Goal: Task Accomplishment & Management: Manage account settings

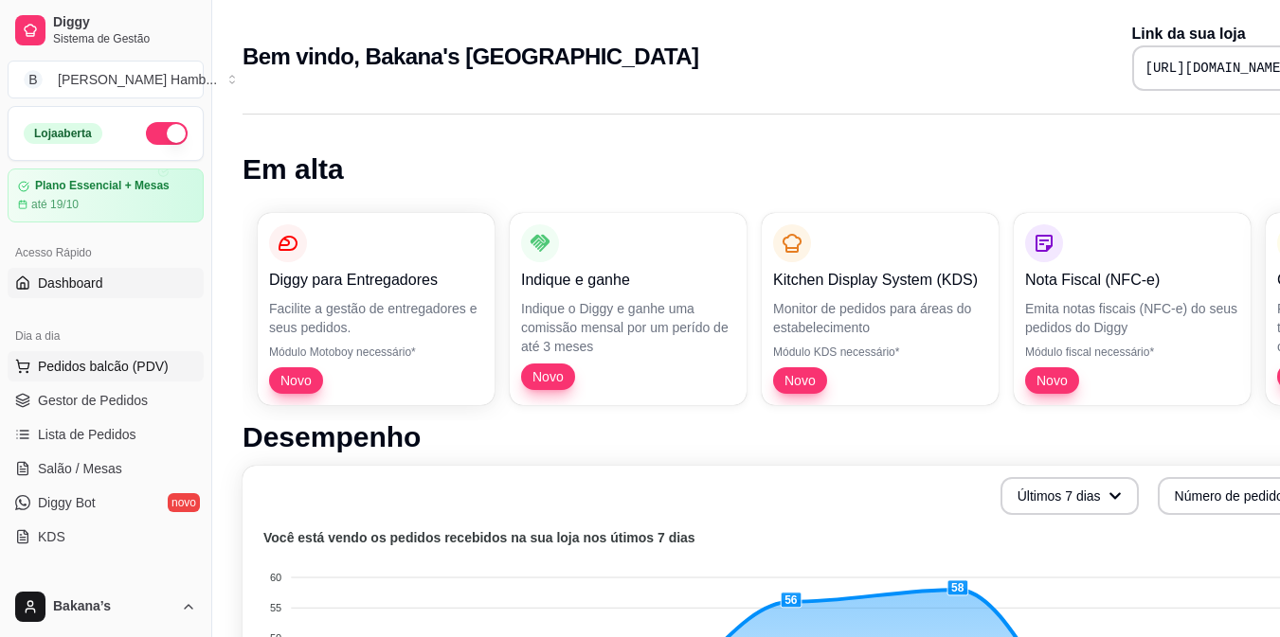
click at [130, 367] on span "Pedidos balcão (PDV)" at bounding box center [103, 366] width 131 height 19
click at [130, 367] on body "Diggy Sistema de Gestão B Bakana's Hamb ... Loja aberta Plano Essencial + Mesas…" at bounding box center [640, 318] width 1280 height 637
click at [73, 473] on span "Salão / Mesas" at bounding box center [80, 468] width 84 height 19
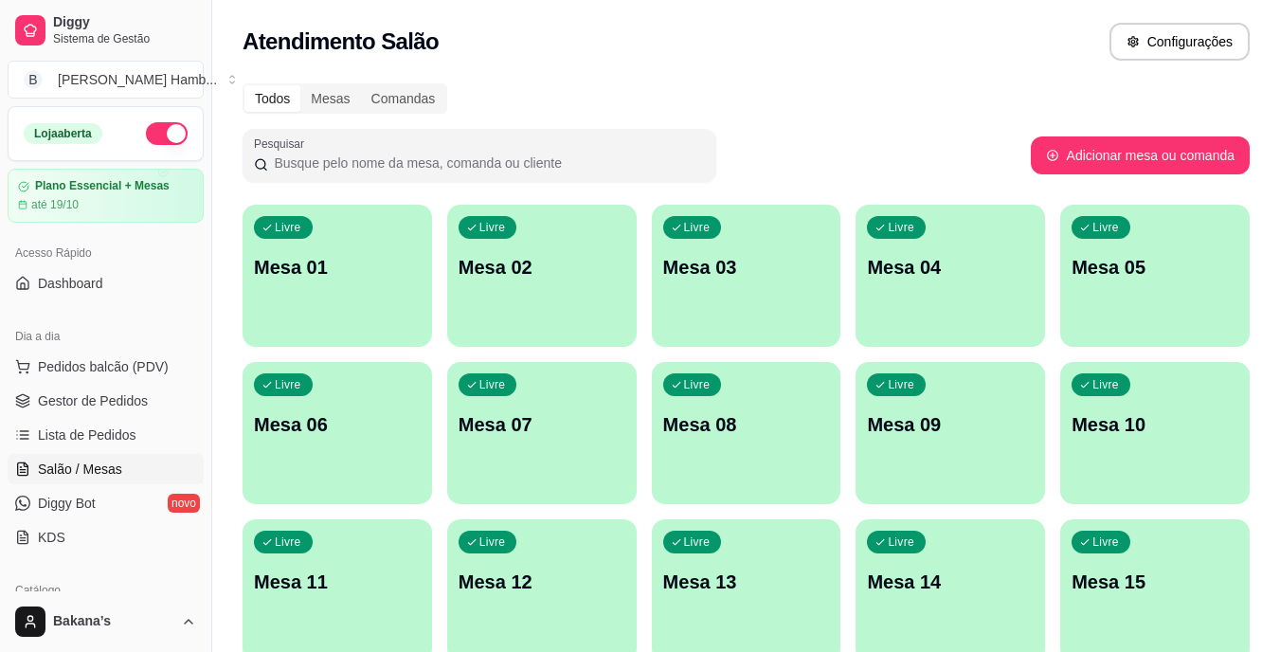
click at [731, 417] on p "Mesa 08" at bounding box center [746, 424] width 167 height 27
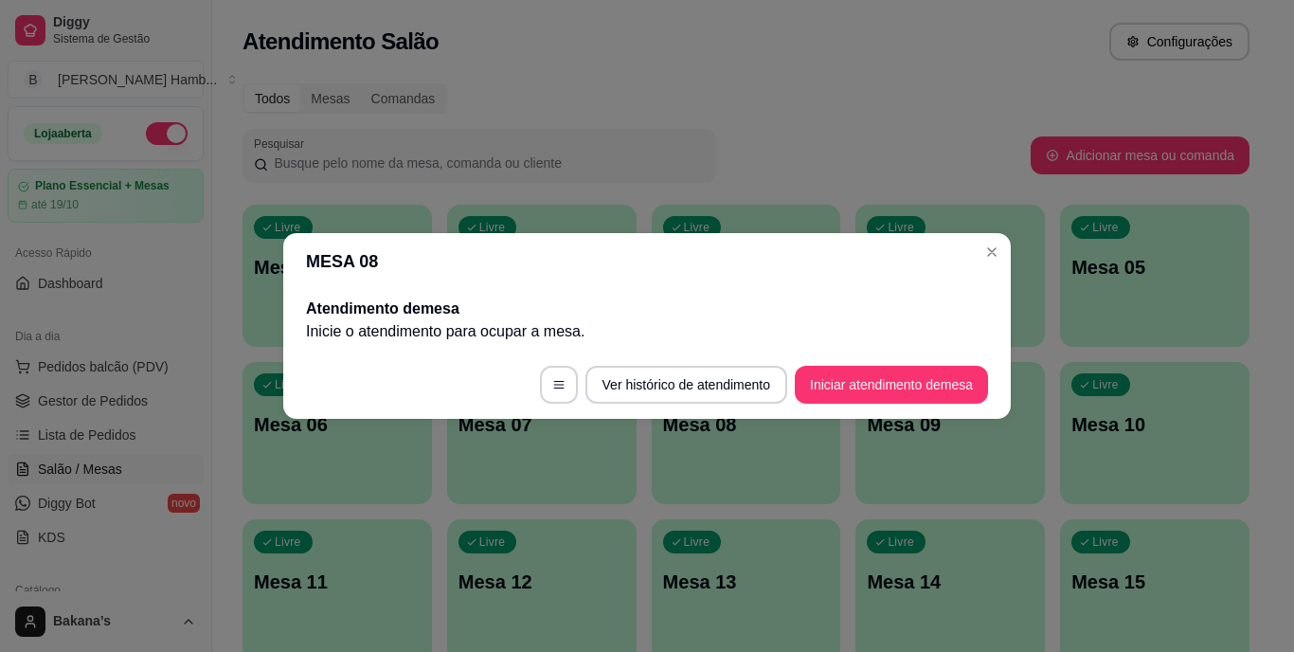
click at [899, 403] on footer "Ver histórico de atendimento Iniciar atendimento de mesa" at bounding box center [646, 384] width 727 height 68
click at [939, 375] on button "Iniciar atendimento de mesa" at bounding box center [891, 385] width 193 height 38
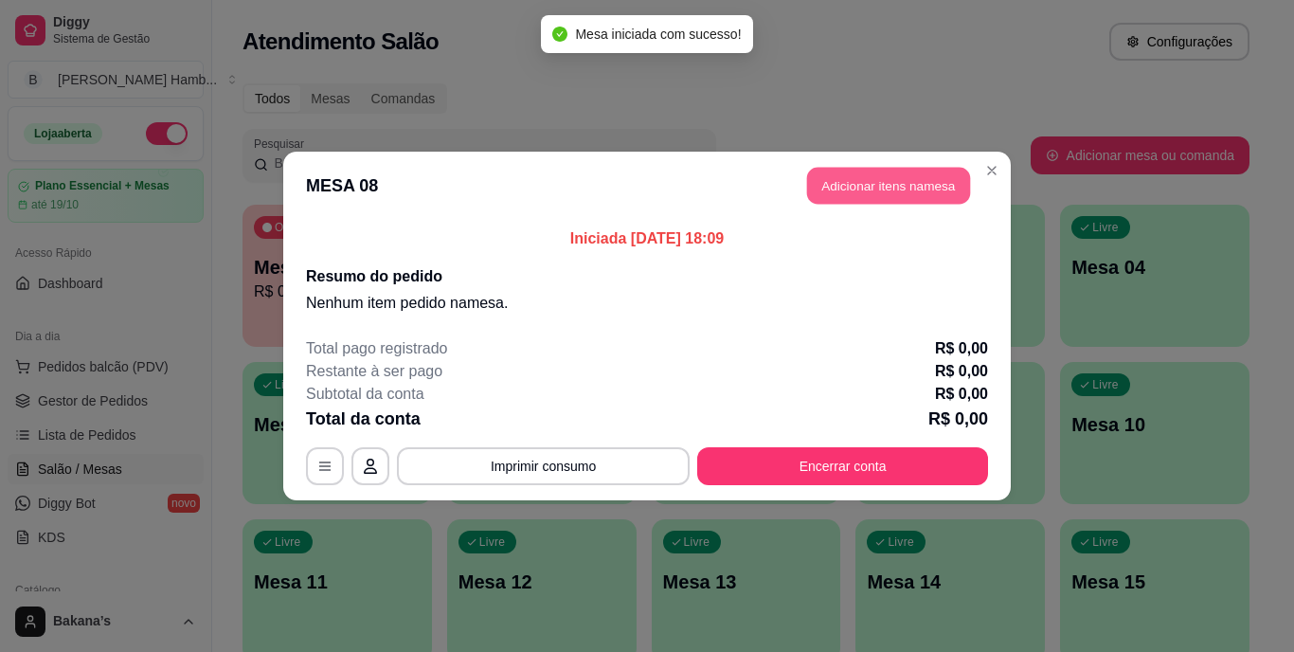
click at [872, 182] on button "Adicionar itens na mesa" at bounding box center [888, 186] width 163 height 37
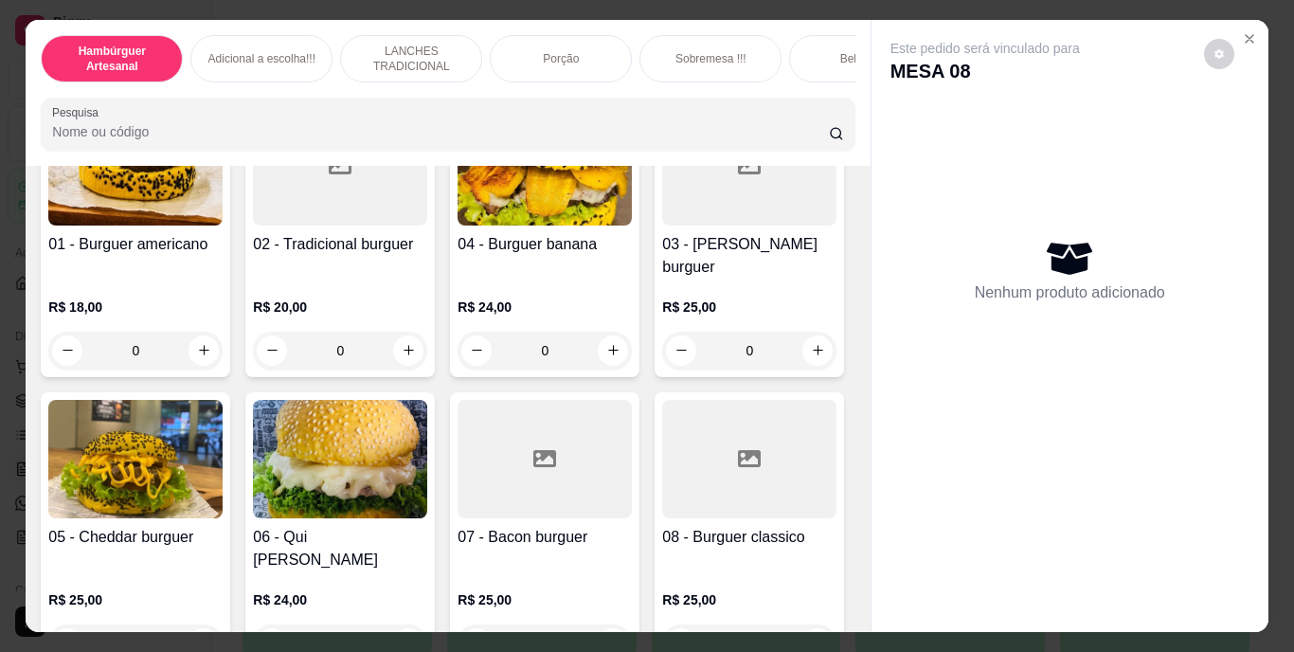
scroll to position [284, 0]
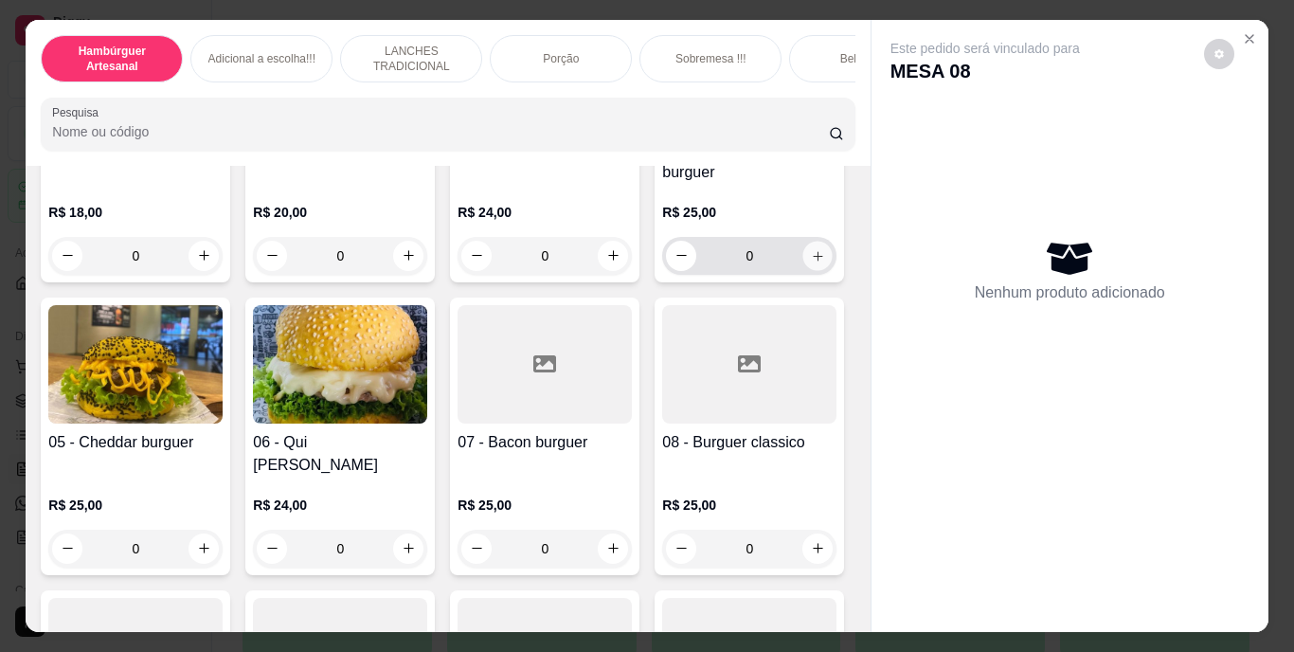
click at [811, 262] on icon "increase-product-quantity" at bounding box center [818, 255] width 14 height 14
type input "1"
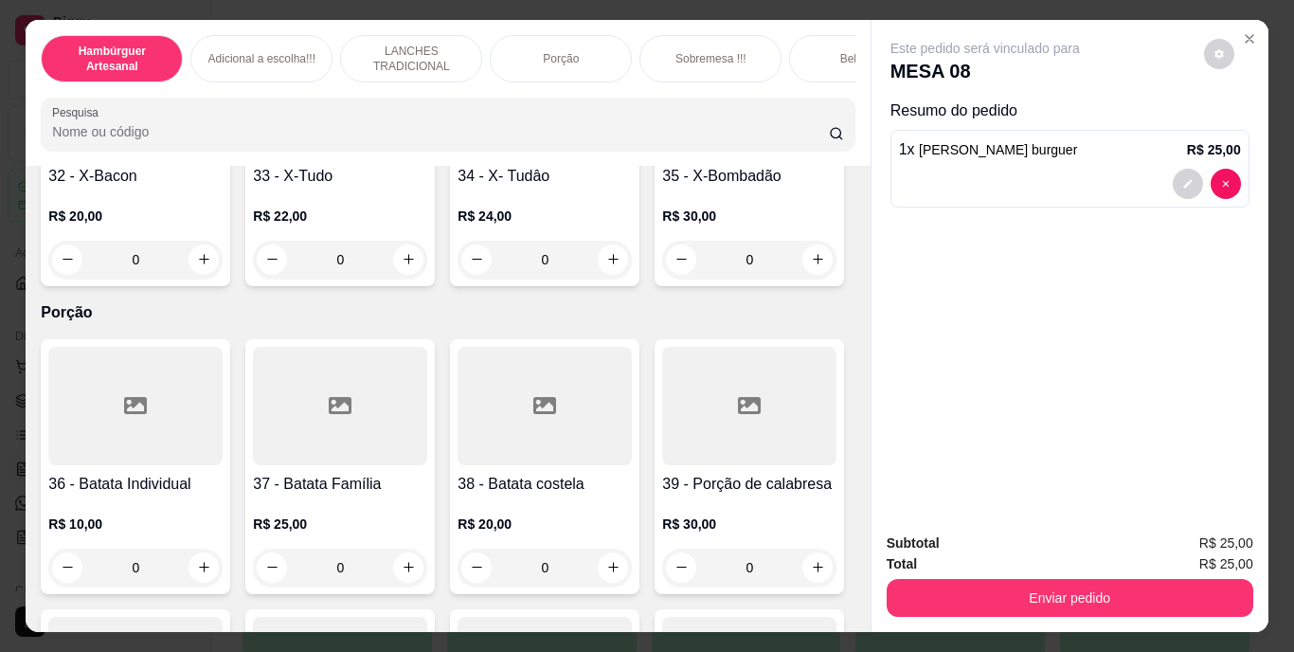
scroll to position [3410, 0]
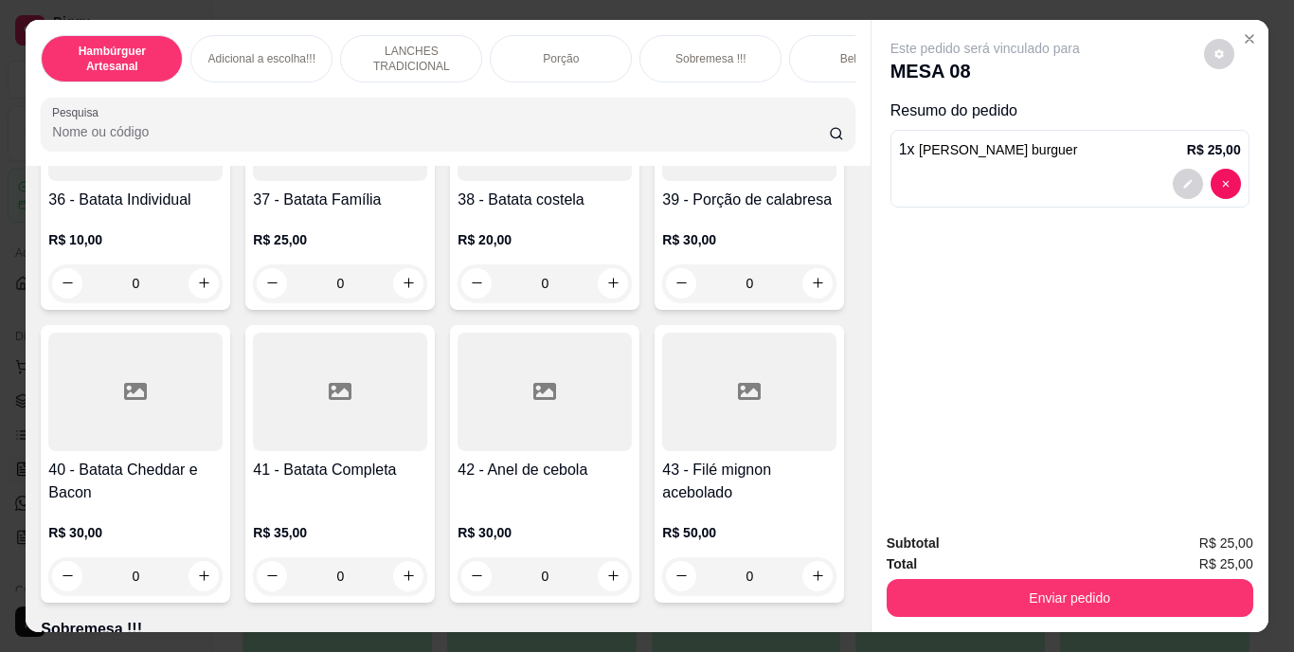
type input "1"
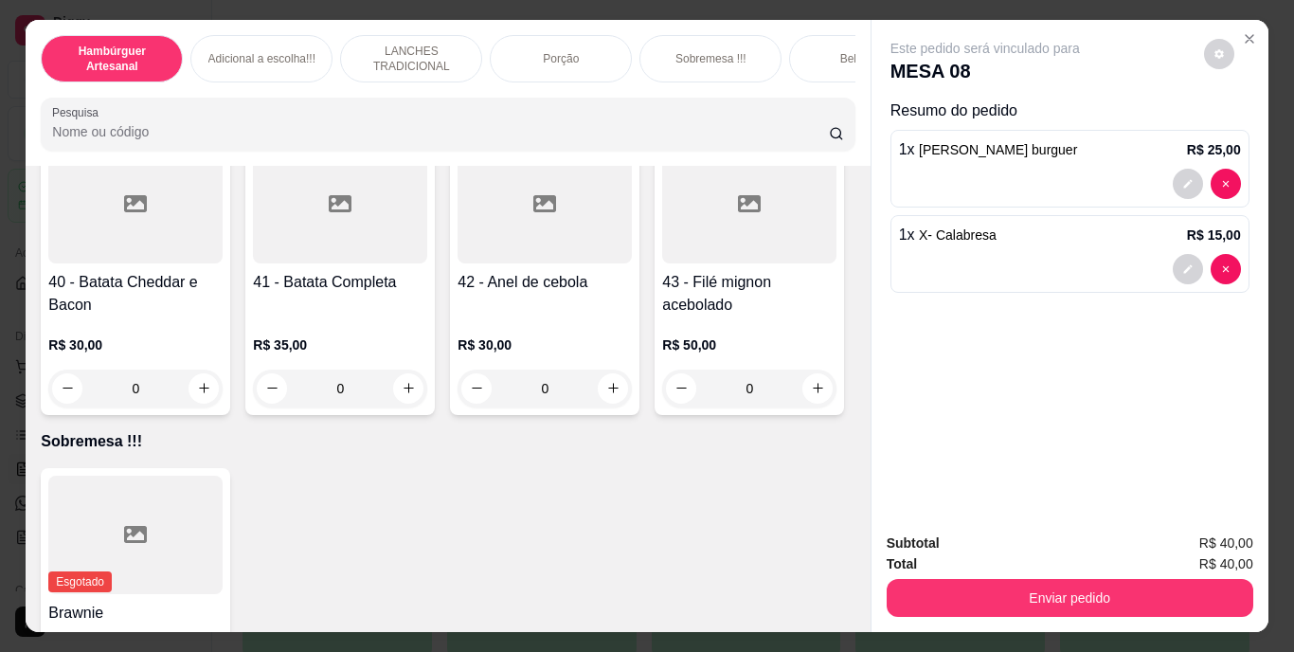
scroll to position [3694, 0]
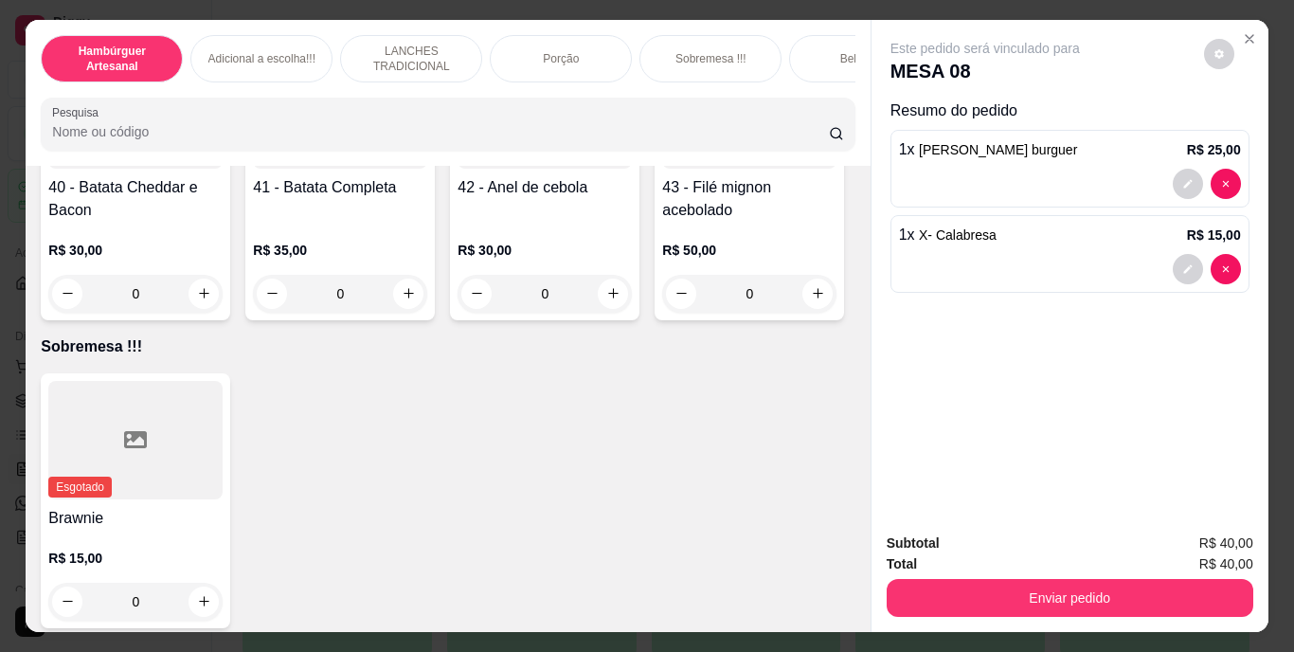
type input "1"
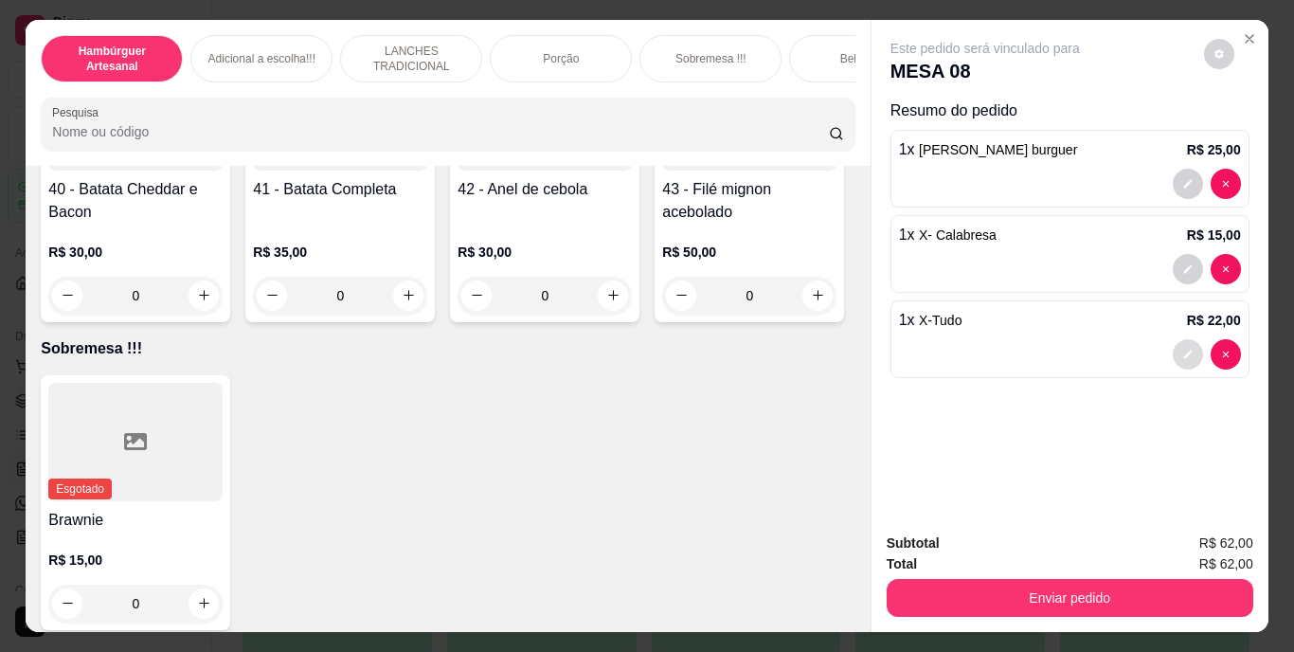
click at [1182, 349] on icon "decrease-product-quantity" at bounding box center [1187, 354] width 11 height 11
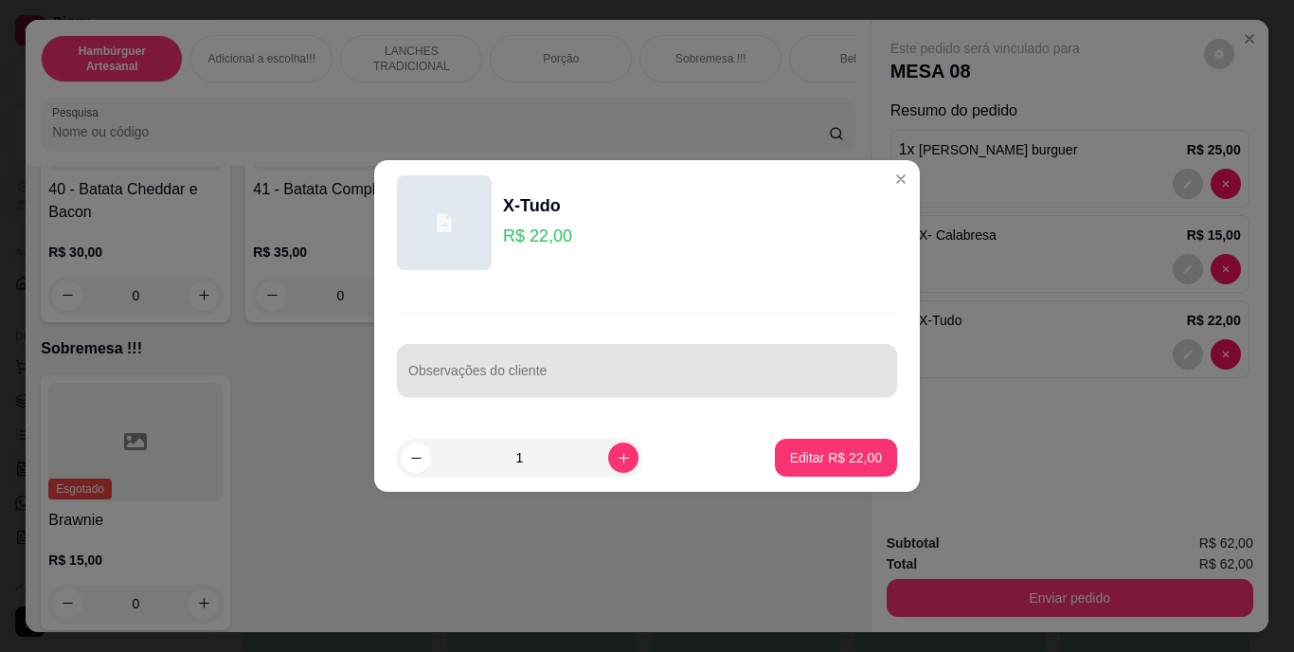
click at [716, 345] on div "Observações do cliente" at bounding box center [647, 370] width 500 height 53
drag, startPoint x: 617, startPoint y: 374, endPoint x: 596, endPoint y: 379, distance: 21.4
click at [611, 381] on input "S BA" at bounding box center [646, 377] width 477 height 19
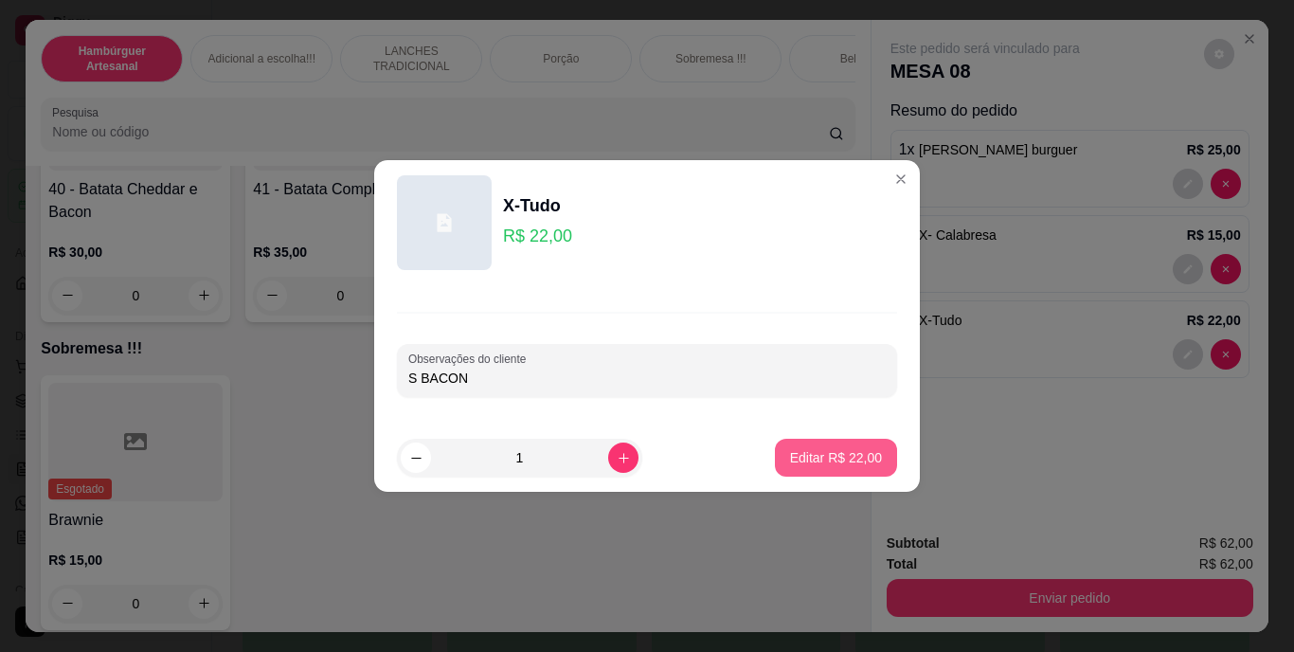
type input "S BACON"
click at [809, 452] on p "Editar R$ 22,00" at bounding box center [836, 457] width 92 height 19
type input "0"
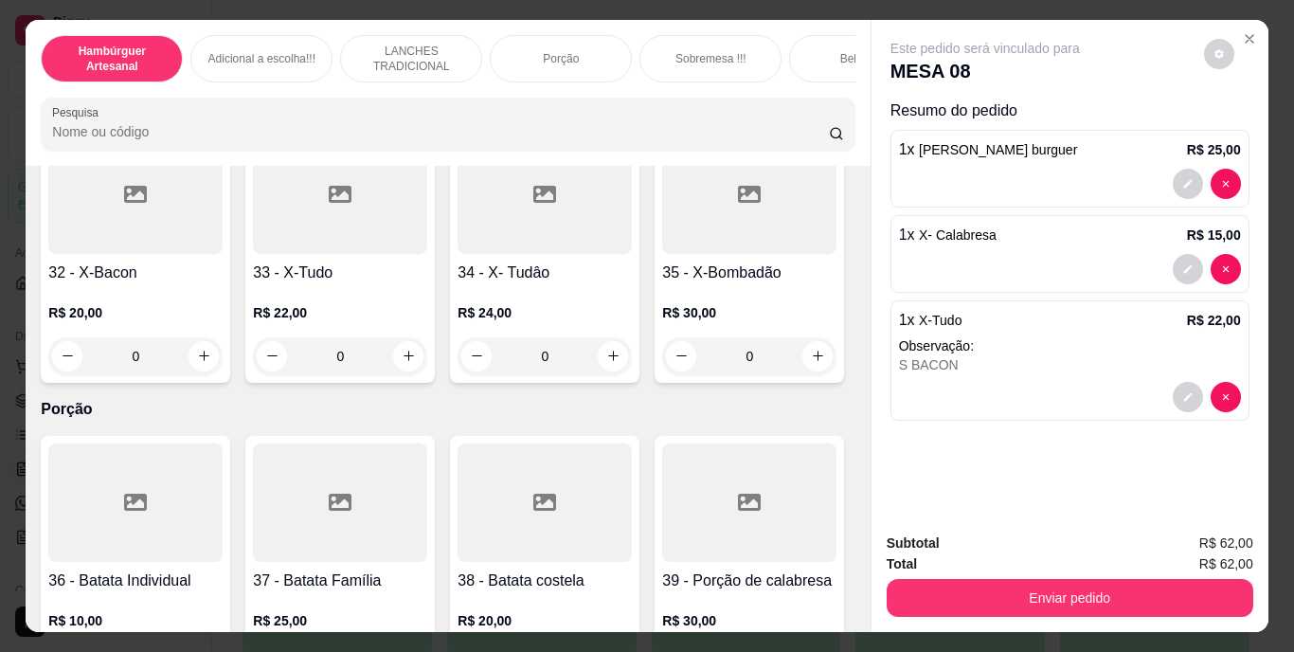
scroll to position [2936, 0]
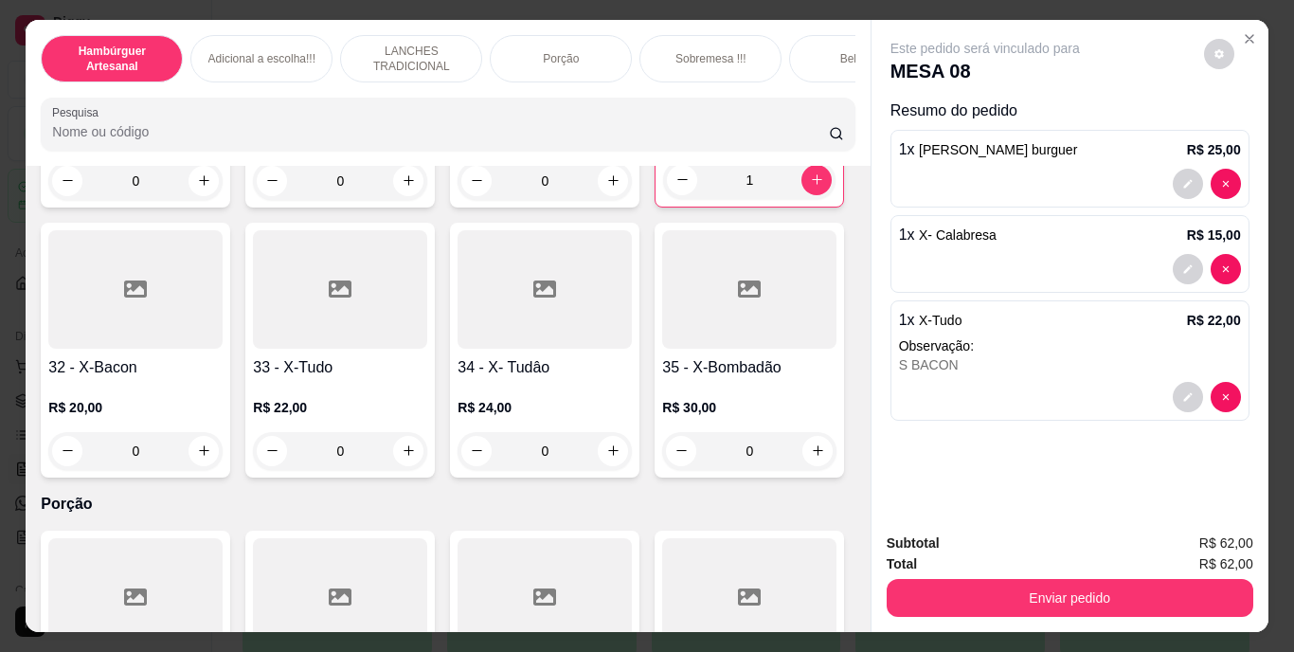
type input "1"
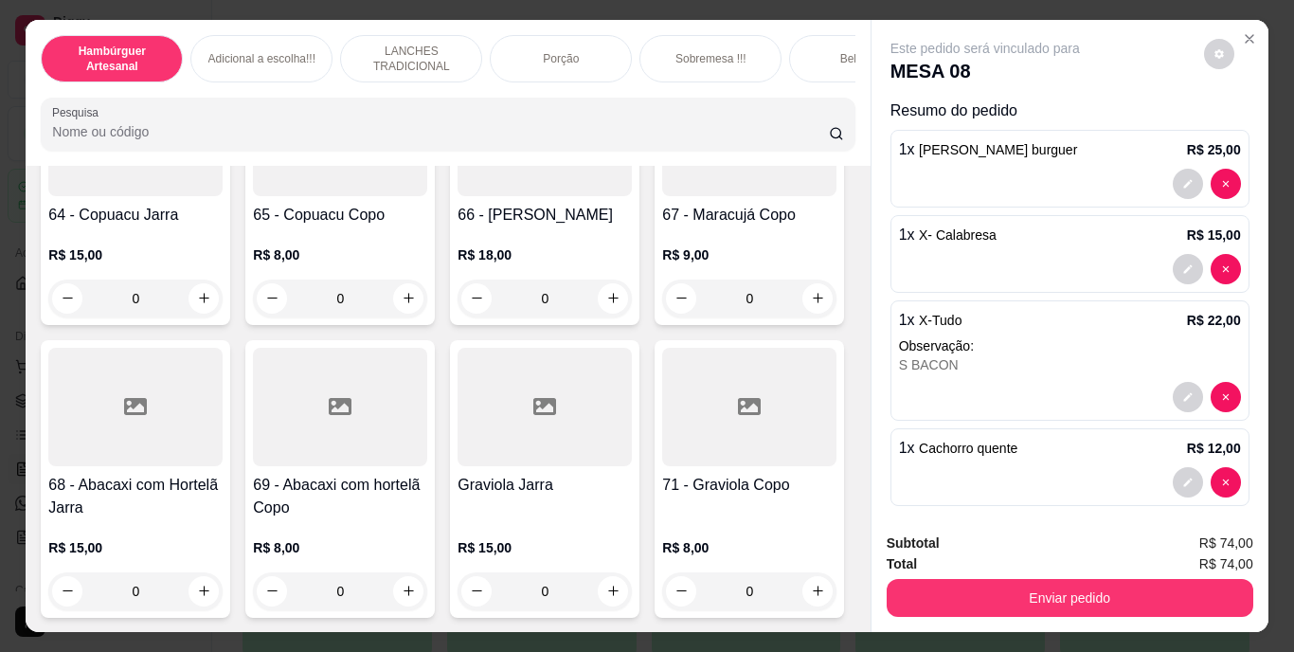
scroll to position [7387, 0]
click at [414, 43] on button "increase-product-quantity" at bounding box center [408, 27] width 29 height 29
type input "1"
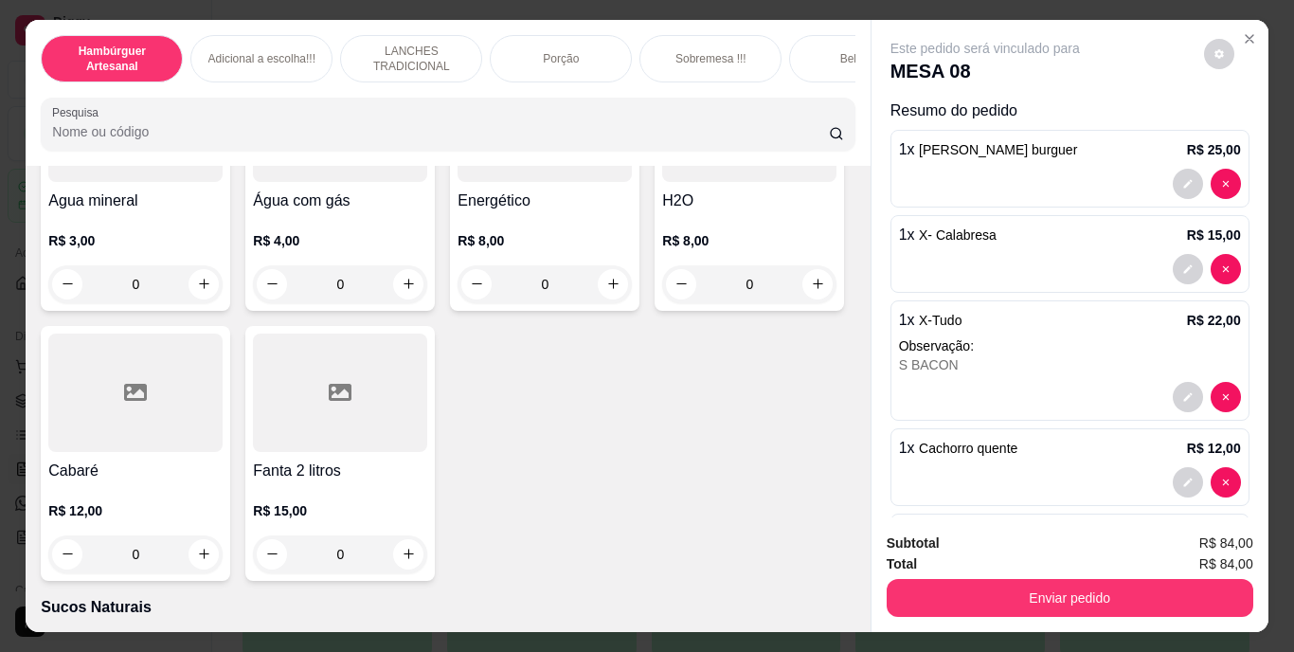
scroll to position [5114, 0]
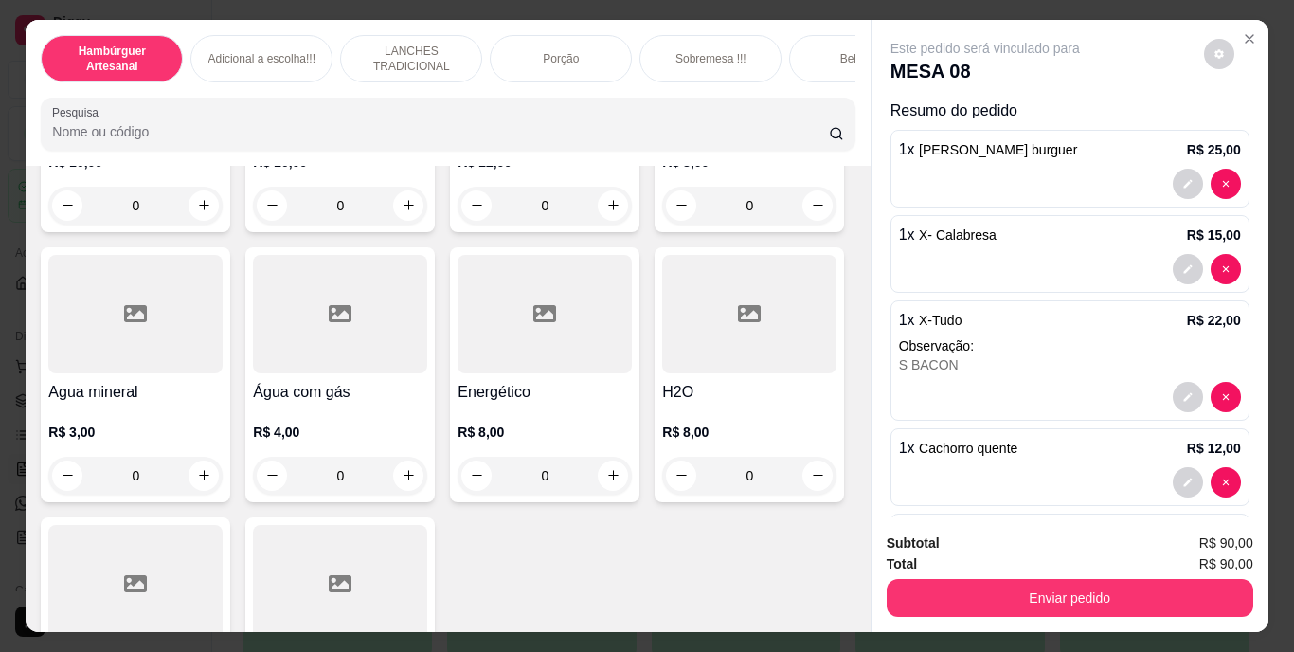
scroll to position [5399, 0]
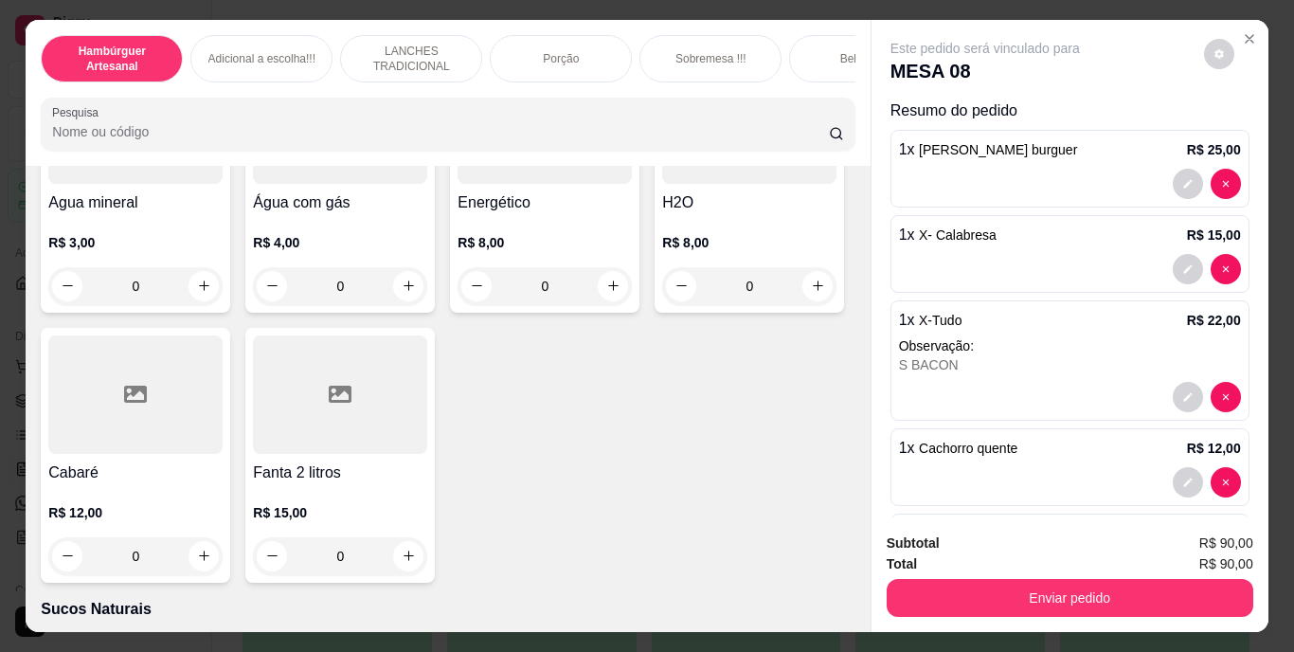
type input "2"
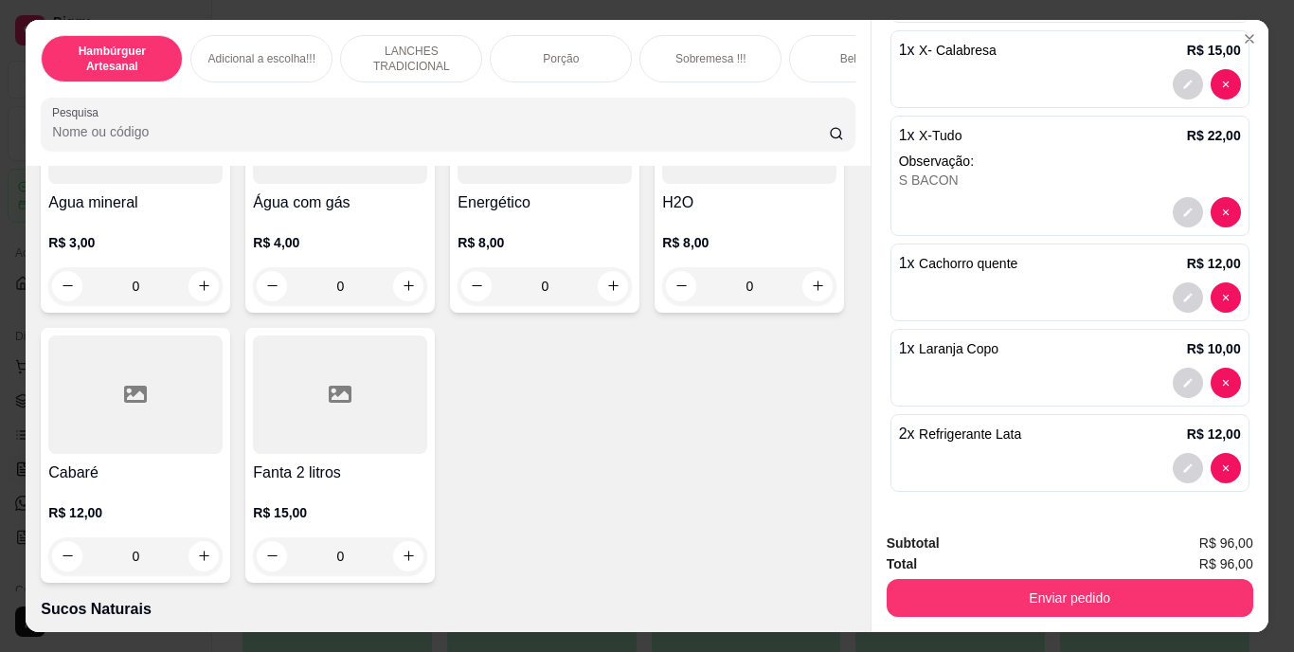
scroll to position [48, 0]
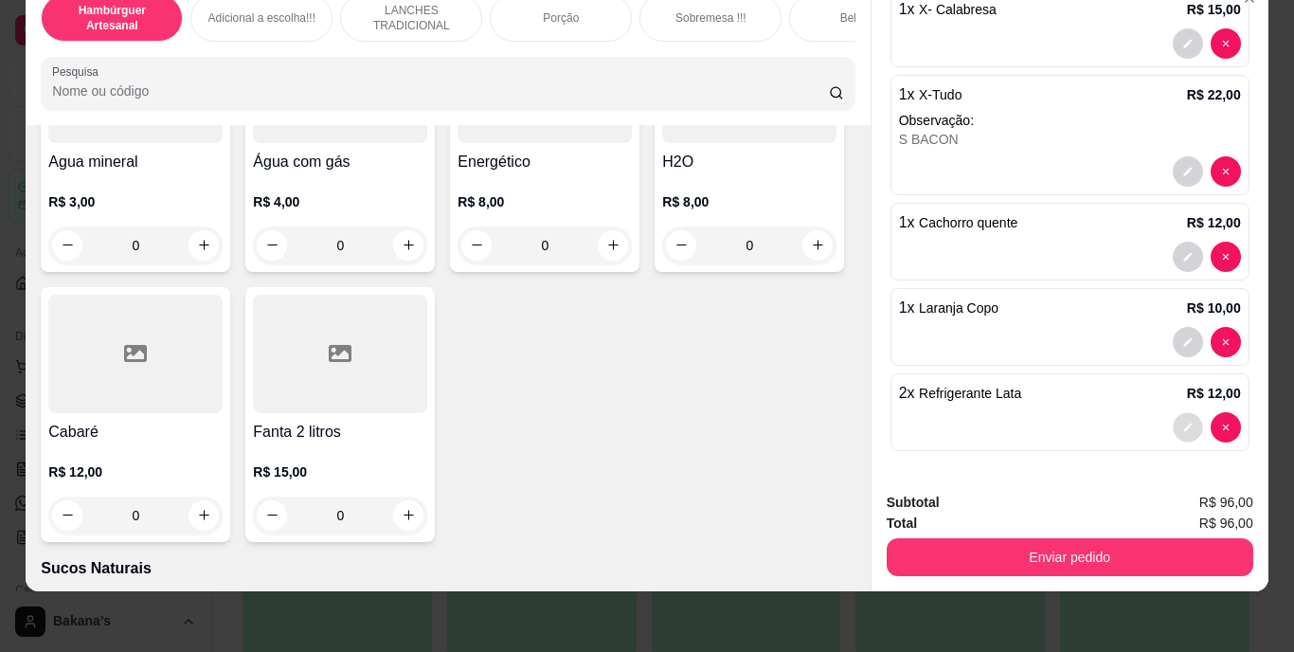
click at [1173, 421] on button "decrease-product-quantity" at bounding box center [1187, 426] width 29 height 29
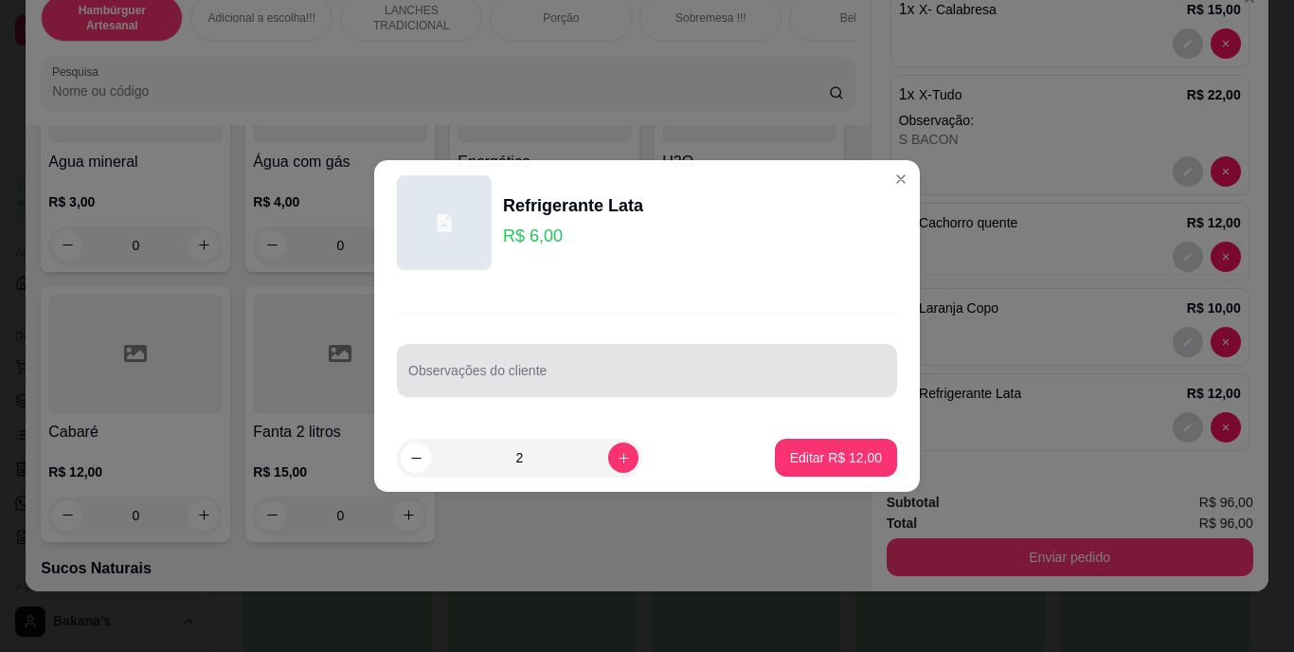
click at [645, 392] on div "Observações do cliente" at bounding box center [647, 370] width 500 height 53
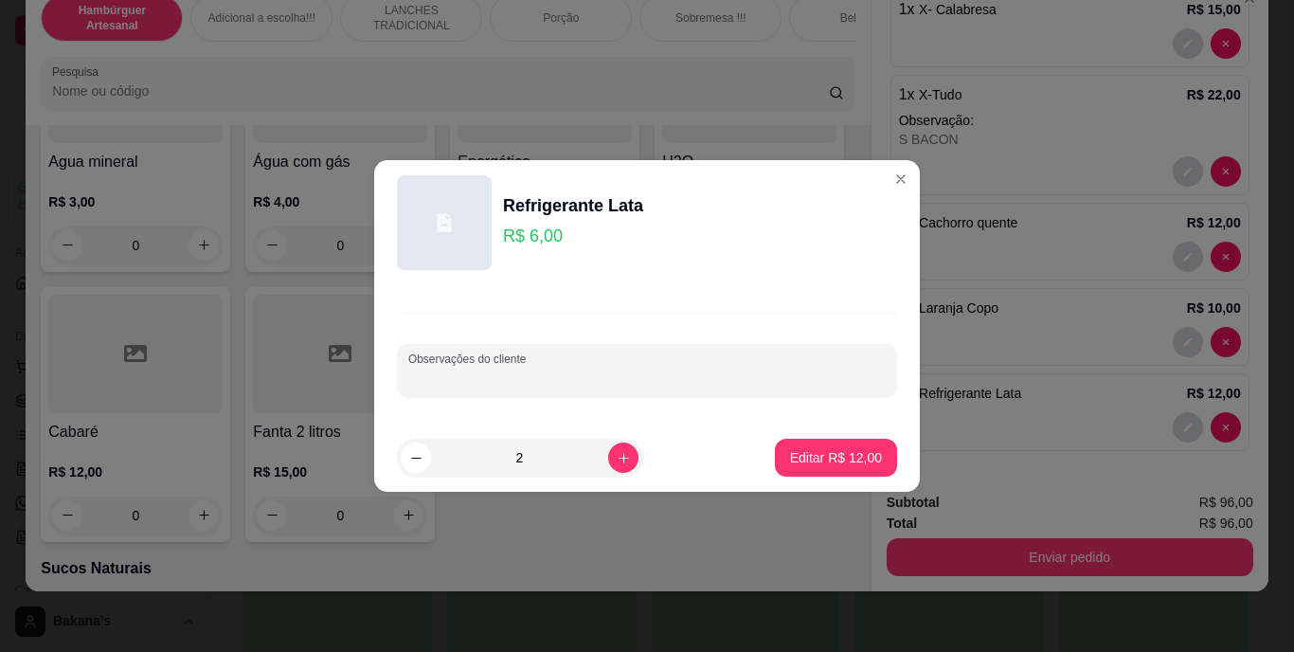
click at [632, 367] on div at bounding box center [646, 370] width 477 height 38
type input "ZERO GUARANA"
click at [782, 447] on button "Editar R$ 12,00" at bounding box center [836, 458] width 122 height 38
type input "0"
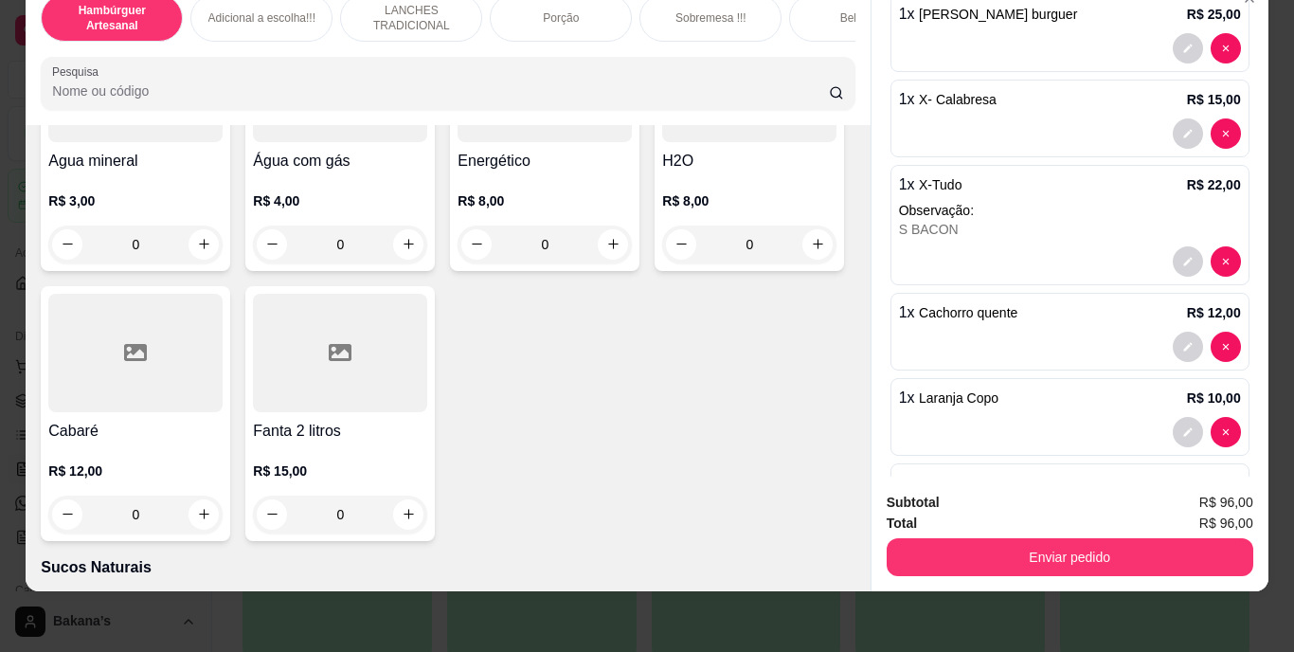
scroll to position [227, 0]
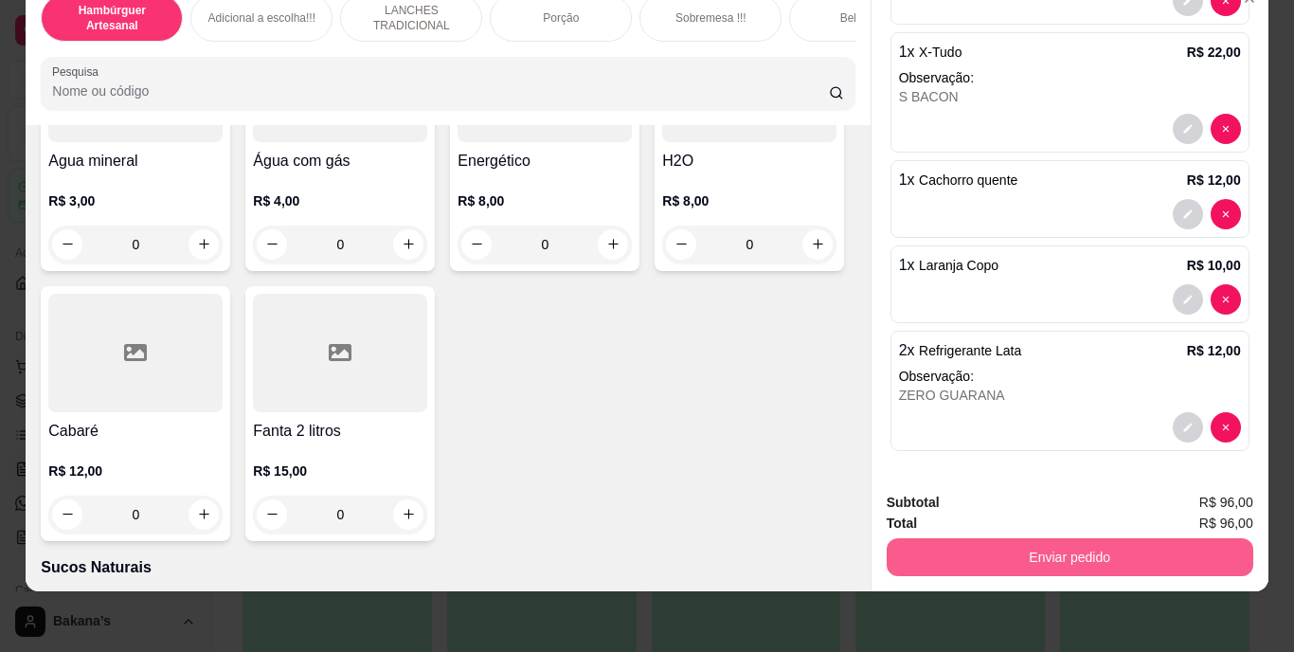
click at [1088, 546] on button "Enviar pedido" at bounding box center [1069, 557] width 367 height 38
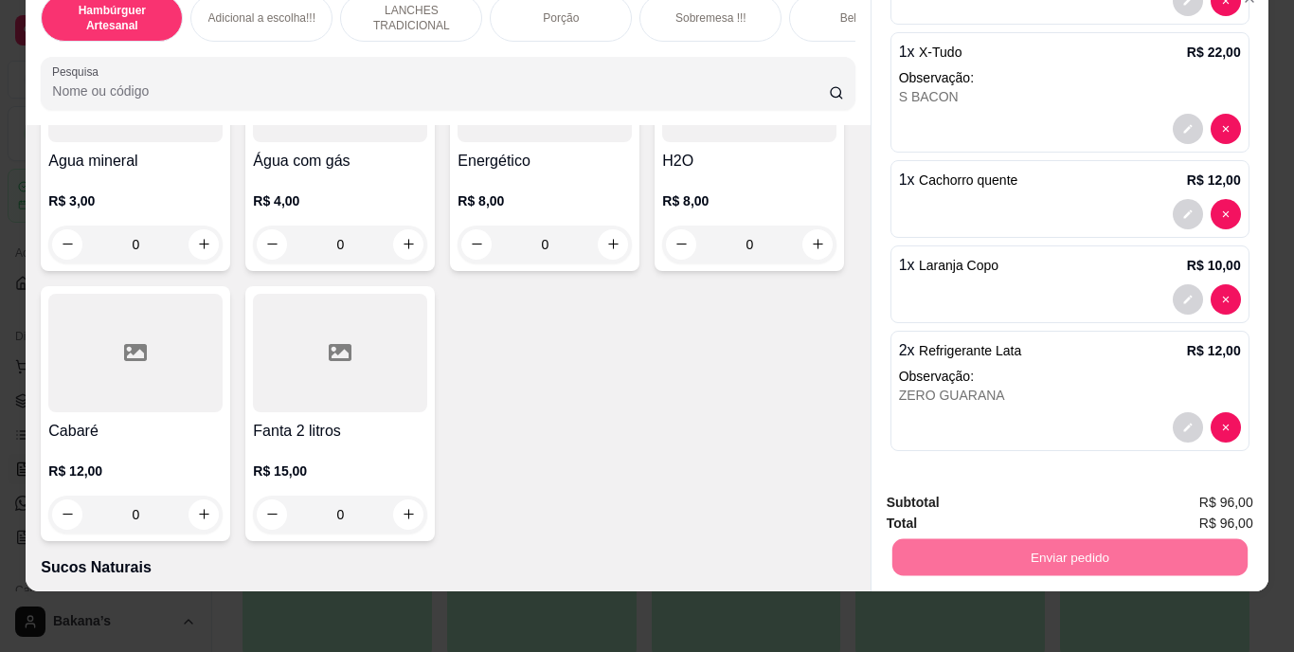
click at [1213, 493] on button "Enviar pedido" at bounding box center [1204, 495] width 104 height 35
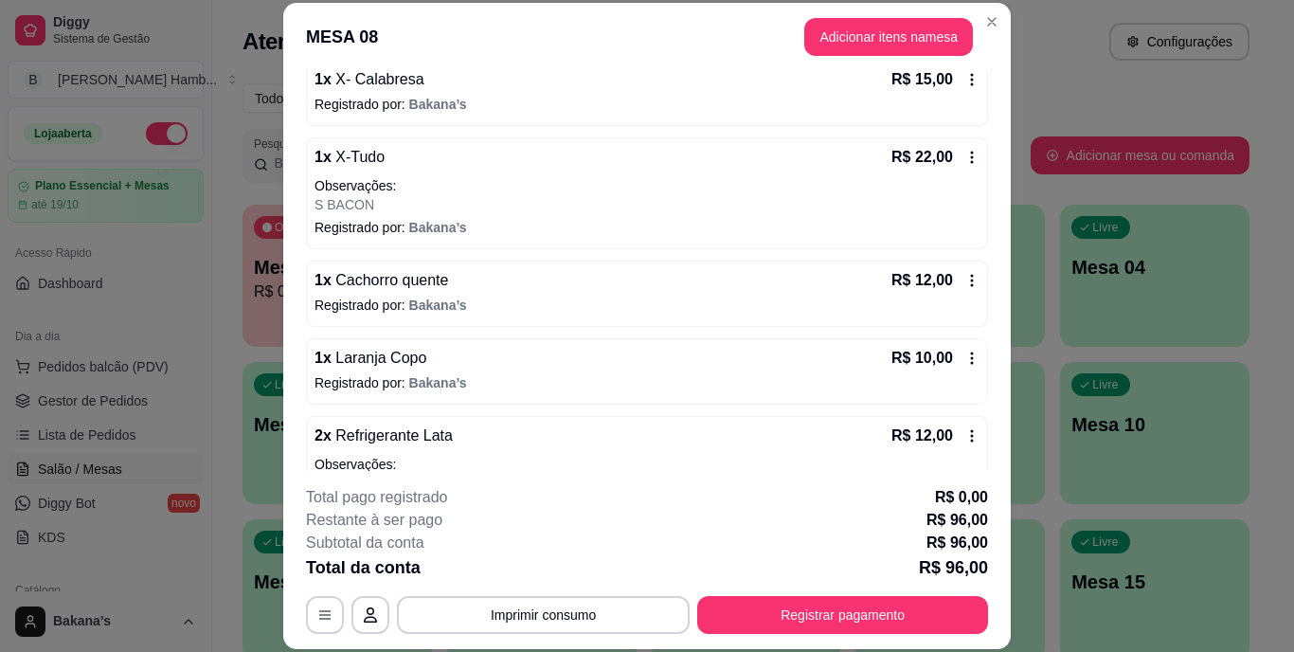
scroll to position [333, 0]
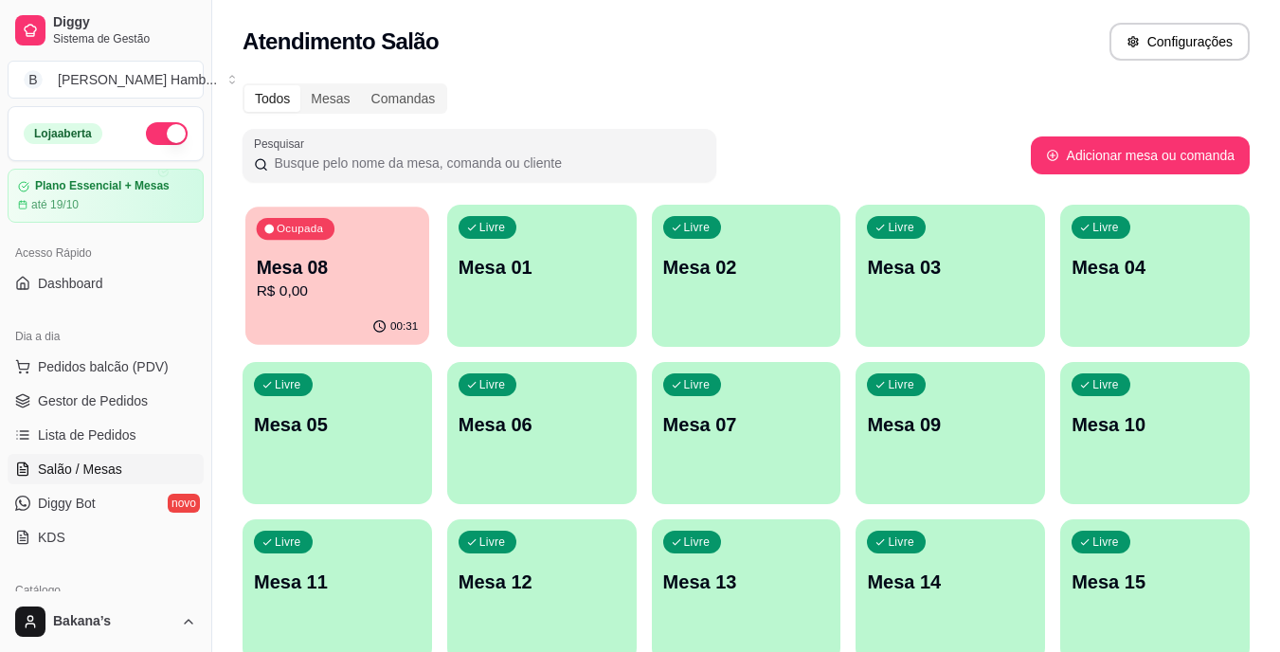
click at [303, 310] on div "00:31" at bounding box center [337, 327] width 184 height 36
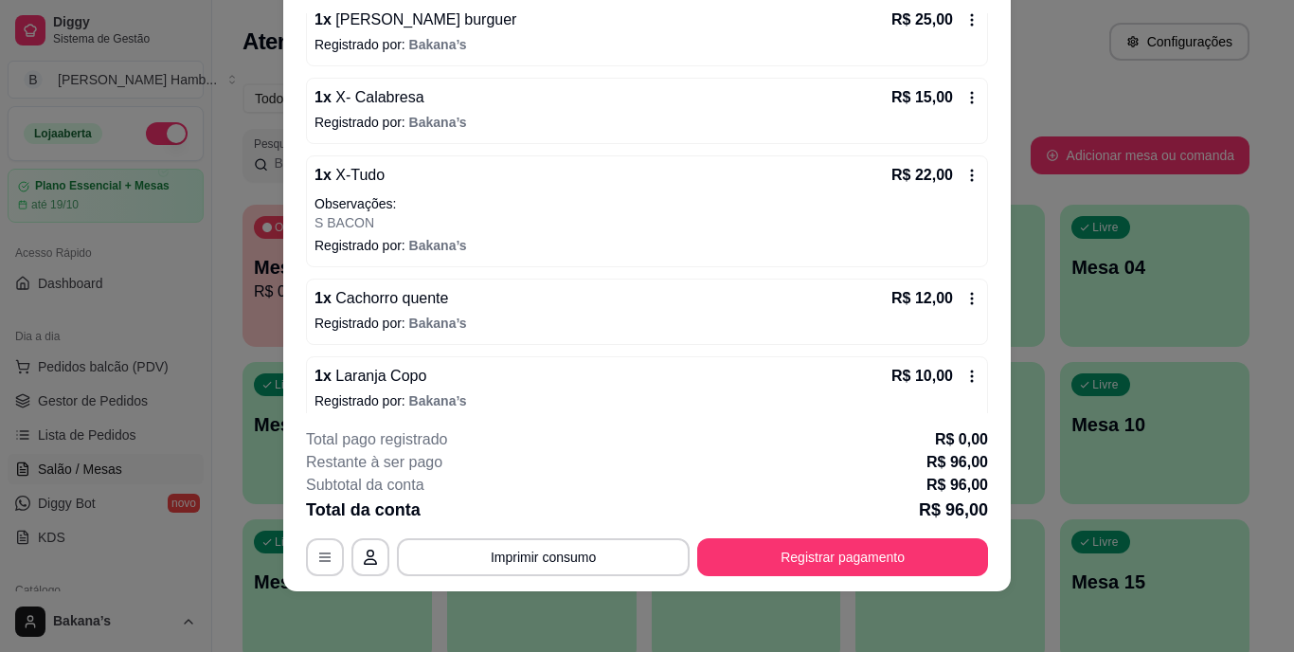
scroll to position [192, 0]
click at [583, 335] on div "1 x Cachorro quente R$ 12,00 Registrado por: Bakana’s" at bounding box center [647, 312] width 682 height 66
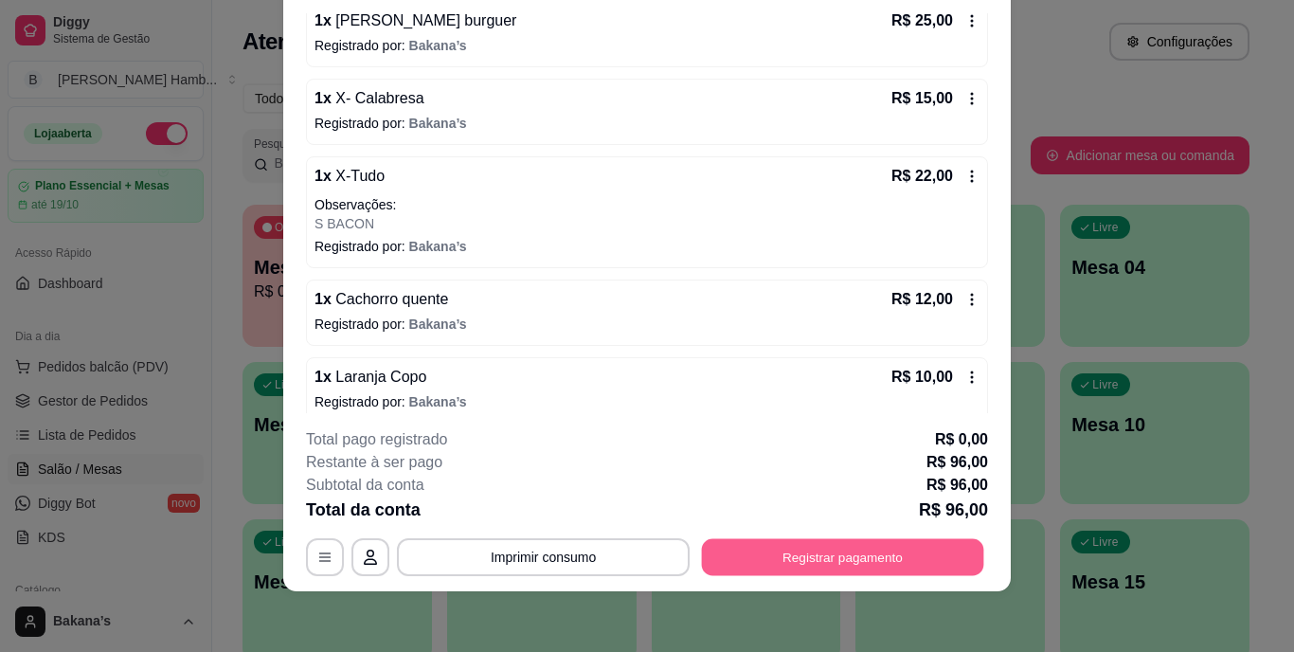
click at [935, 564] on button "Registrar pagamento" at bounding box center [843, 556] width 282 height 37
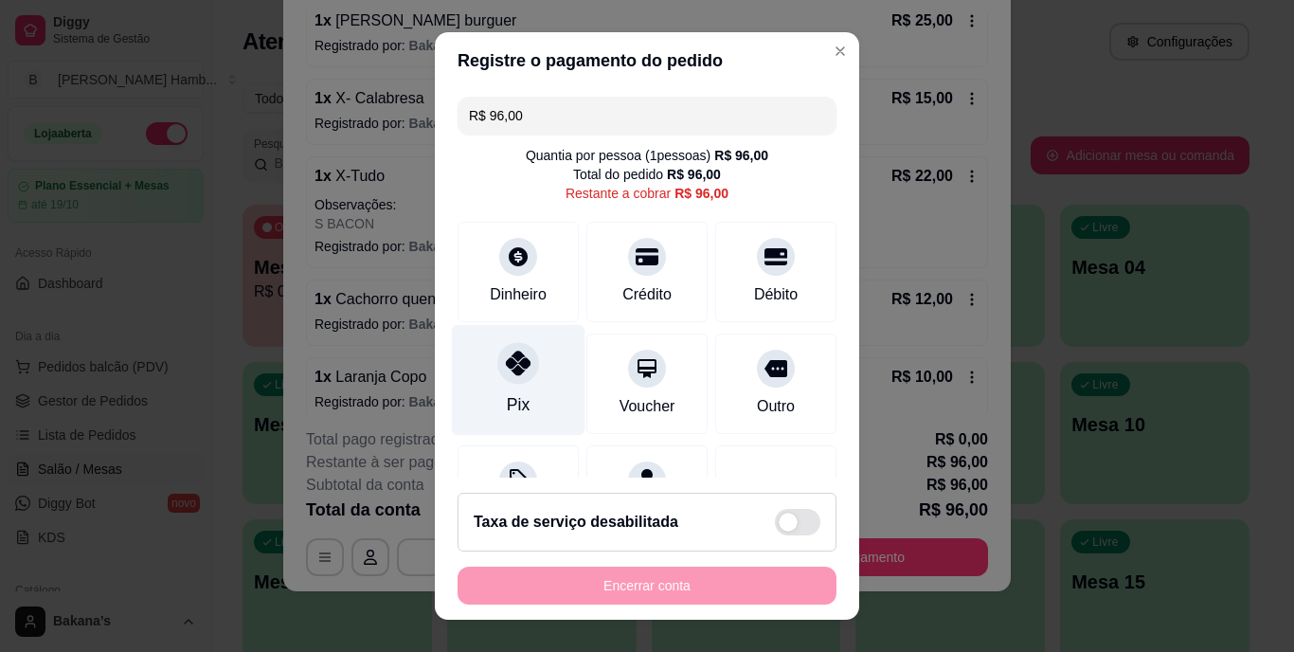
click at [507, 366] on icon at bounding box center [518, 363] width 25 height 25
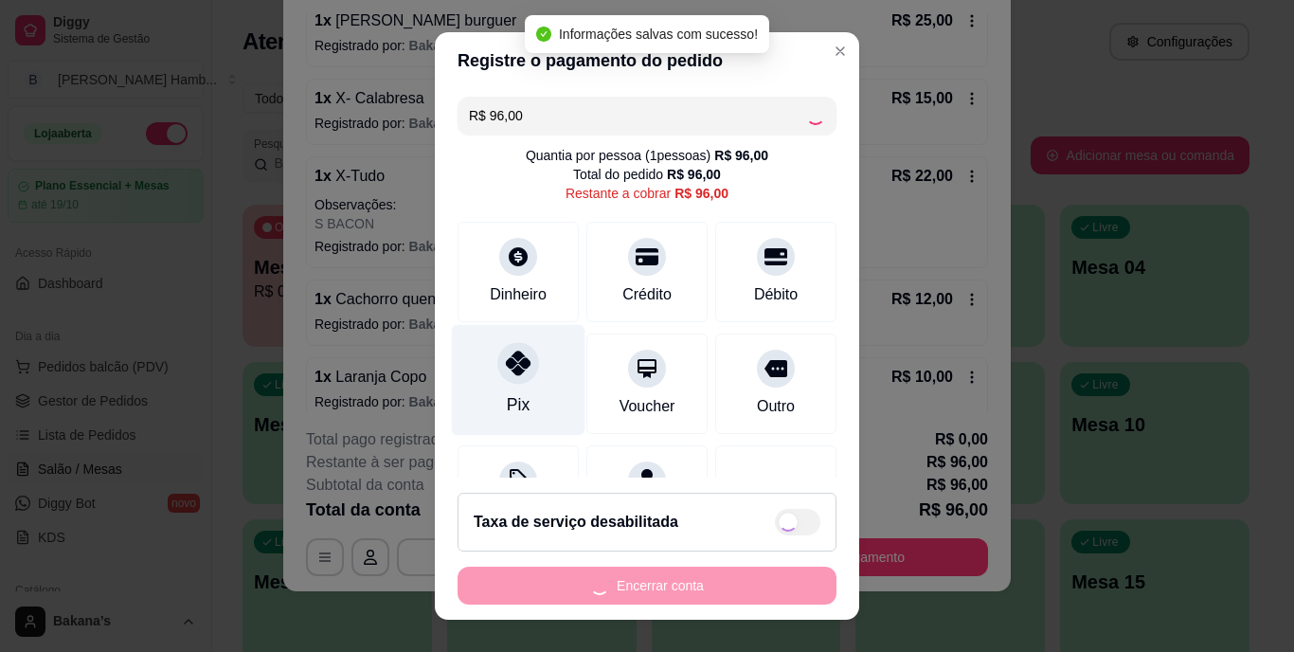
type input "R$ 0,00"
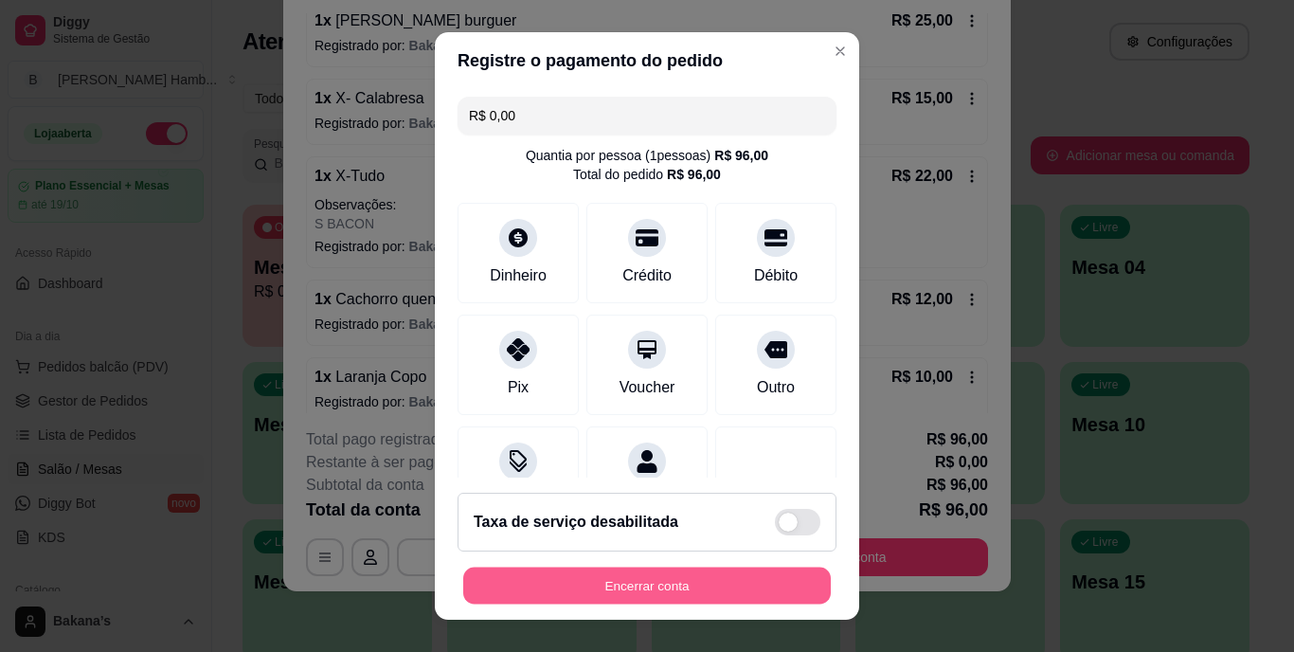
click at [648, 577] on button "Encerrar conta" at bounding box center [646, 584] width 367 height 37
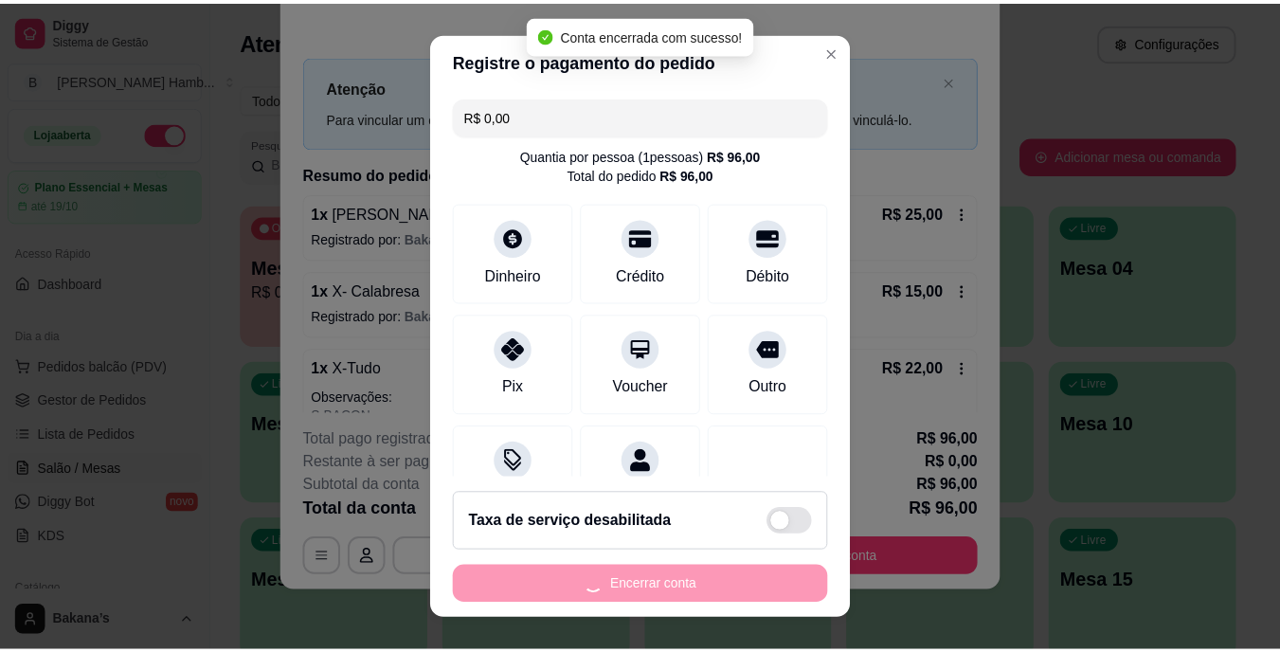
scroll to position [0, 0]
